Goal: Task Accomplishment & Management: Use online tool/utility

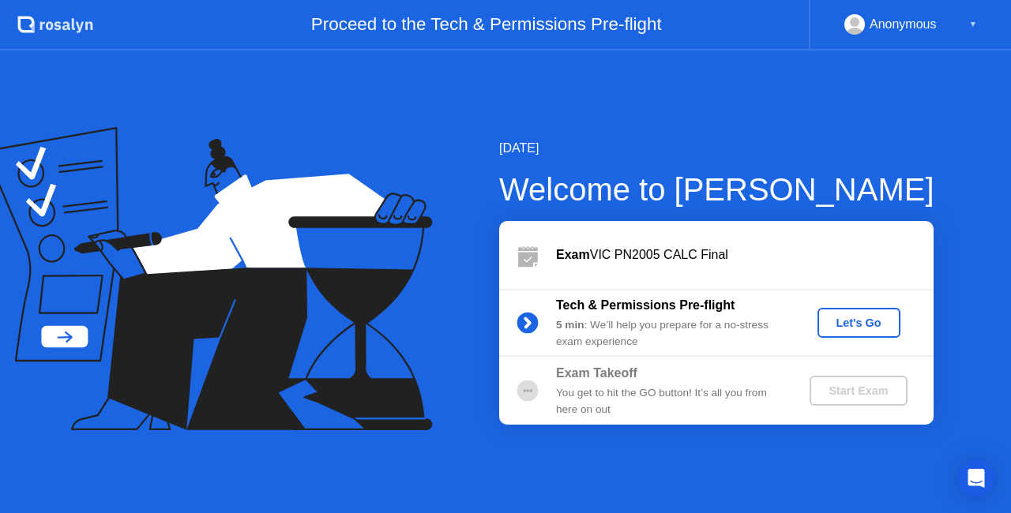
click at [873, 317] on div "Let's Go" at bounding box center [858, 323] width 70 height 13
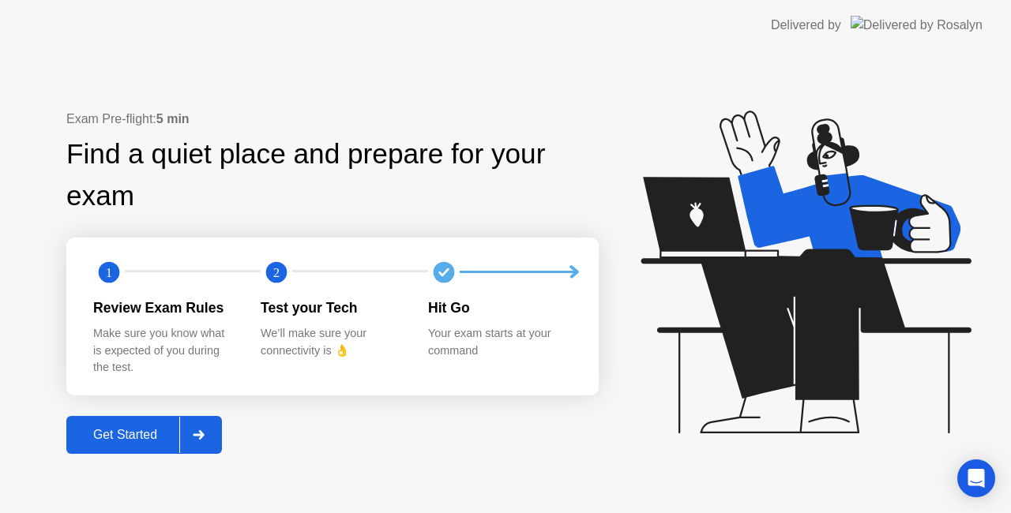
click at [132, 439] on div "Get Started" at bounding box center [125, 435] width 108 height 14
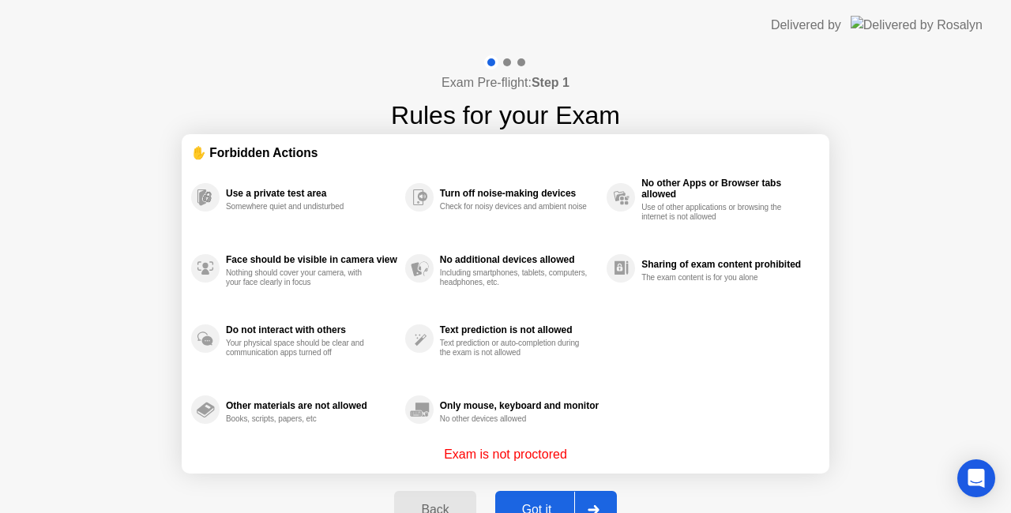
click at [531, 491] on button "Got it" at bounding box center [556, 510] width 122 height 38
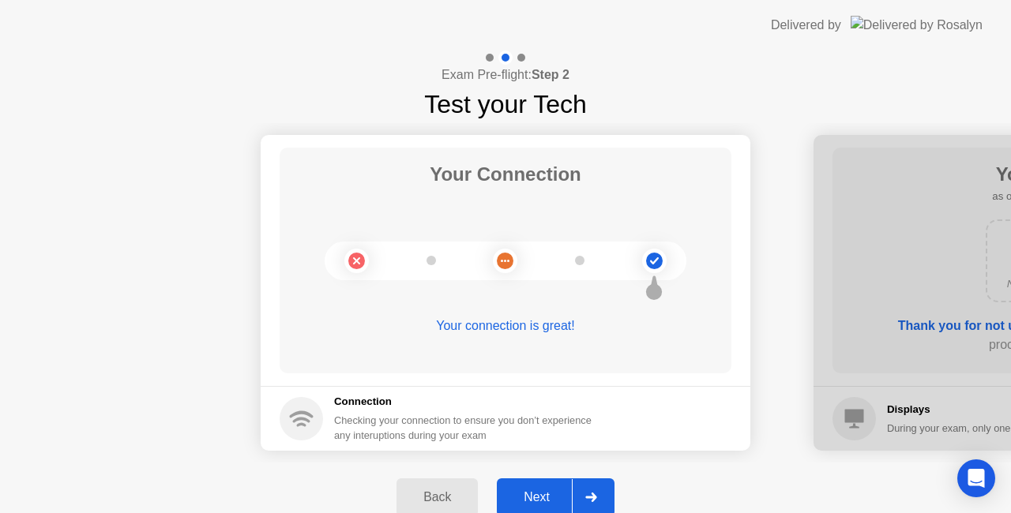
click at [531, 491] on div "Next" at bounding box center [536, 497] width 70 height 14
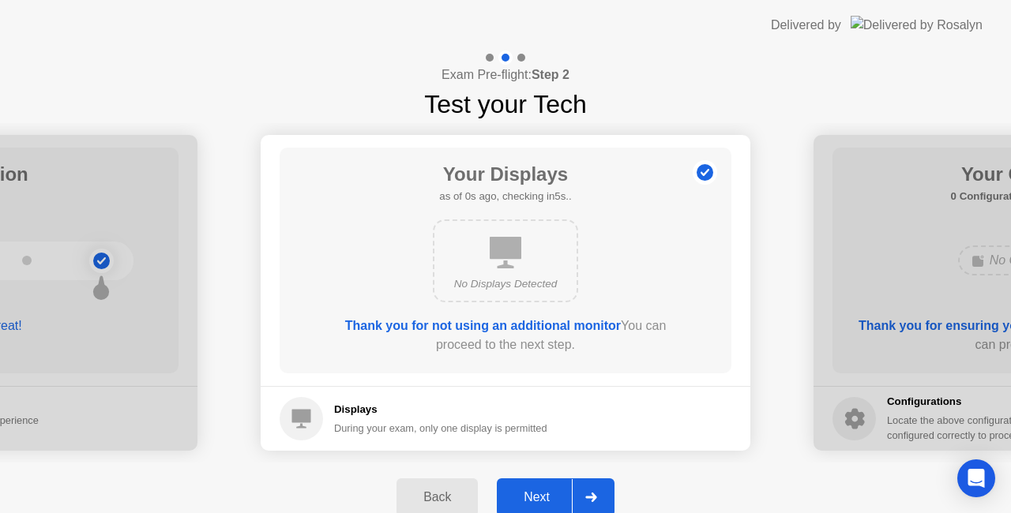
click at [531, 491] on div "Next" at bounding box center [536, 497] width 70 height 14
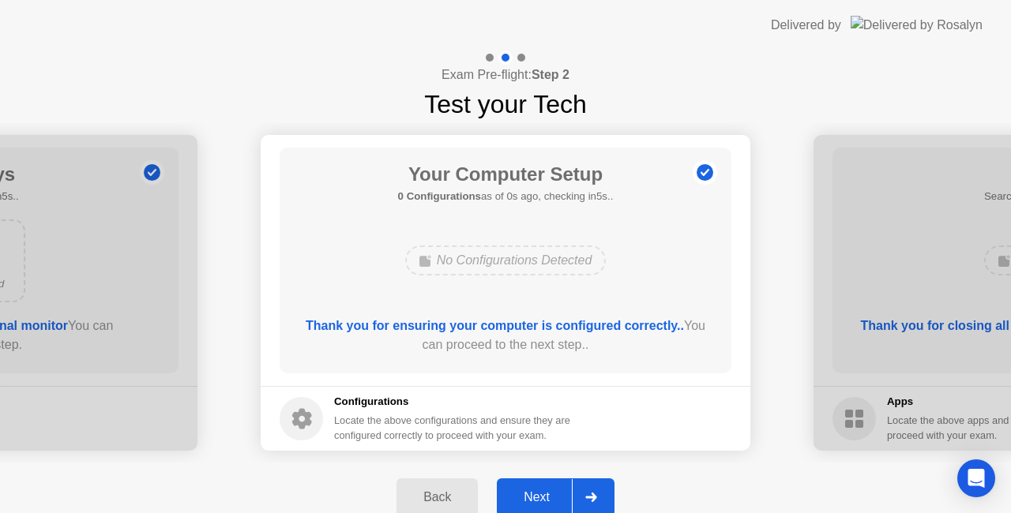
click at [531, 491] on div "Next" at bounding box center [536, 497] width 70 height 14
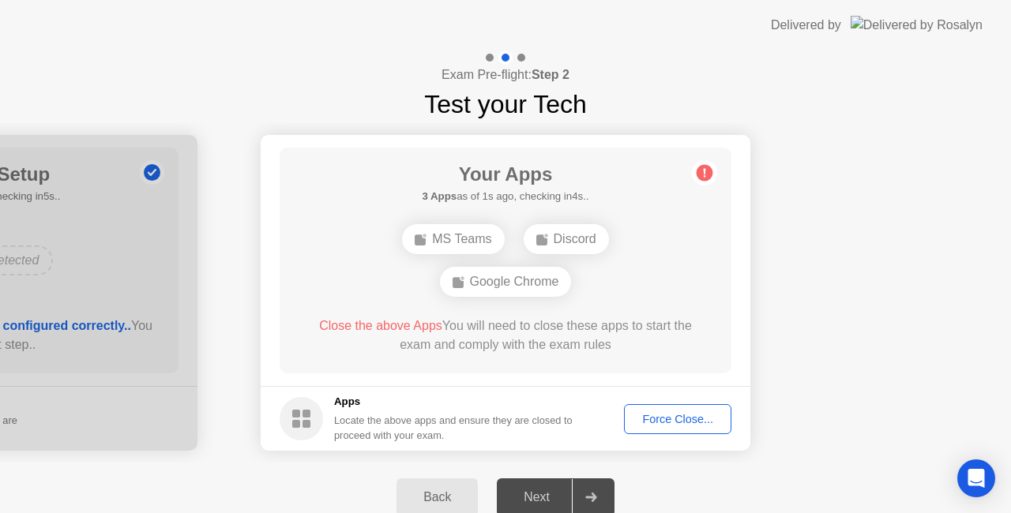
click at [663, 409] on button "Force Close..." at bounding box center [677, 419] width 107 height 30
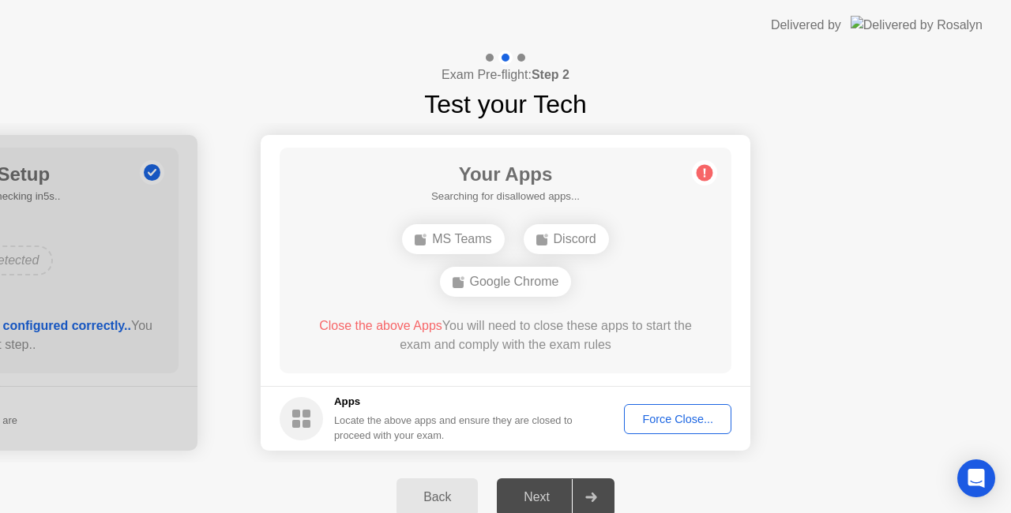
click at [636, 420] on div "Force Close..." at bounding box center [677, 419] width 96 height 13
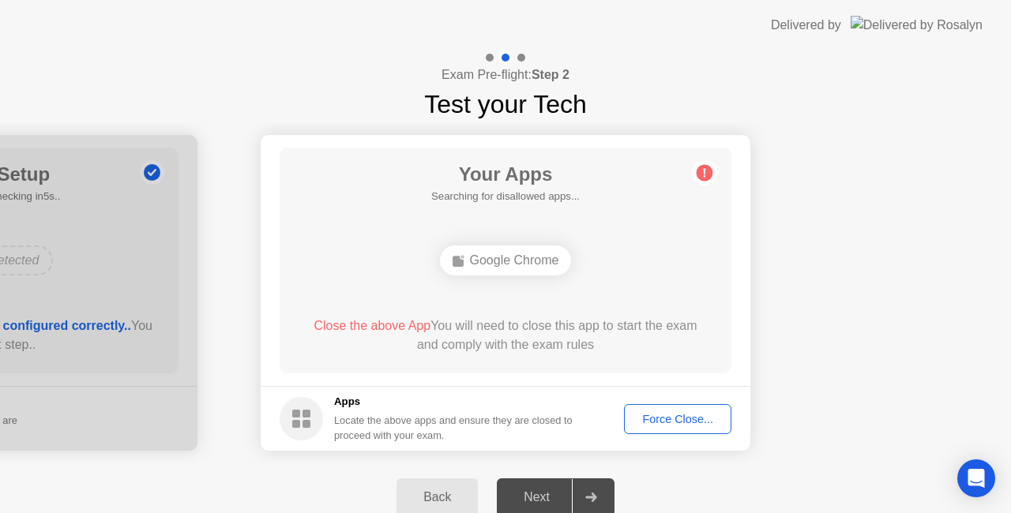
click at [658, 426] on div "Force Close..." at bounding box center [677, 419] width 96 height 13
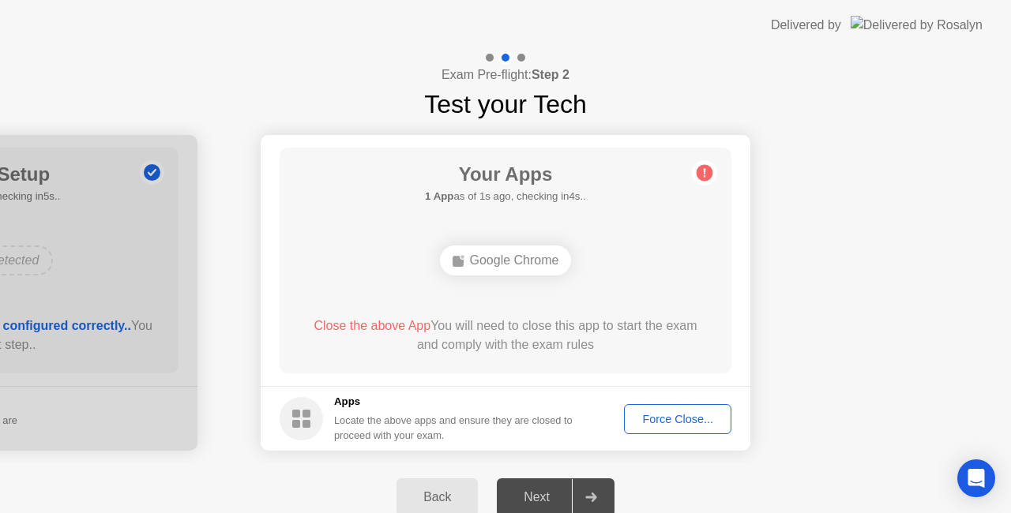
click at [686, 416] on div "Force Close..." at bounding box center [677, 419] width 96 height 13
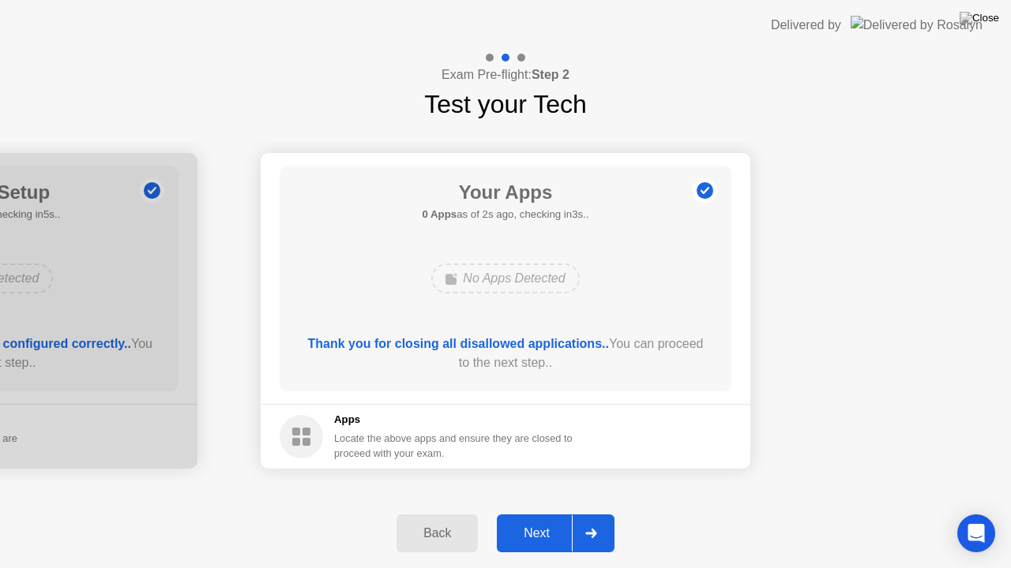
click at [530, 512] on div "Next" at bounding box center [536, 534] width 70 height 14
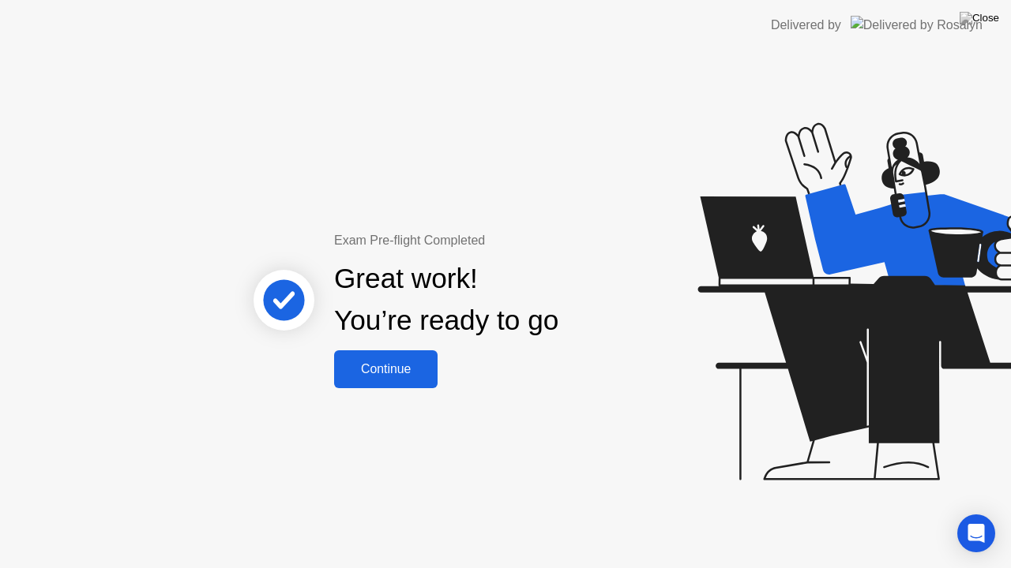
click at [417, 369] on div "Continue" at bounding box center [386, 369] width 94 height 14
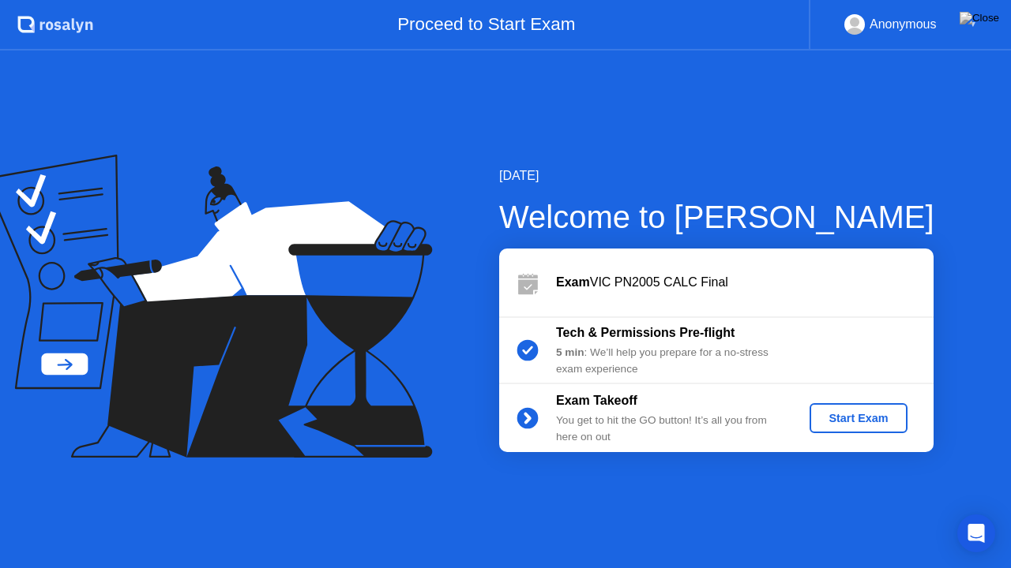
click at [822, 422] on div "Start Exam" at bounding box center [858, 418] width 84 height 13
